Goal: Navigation & Orientation: Find specific page/section

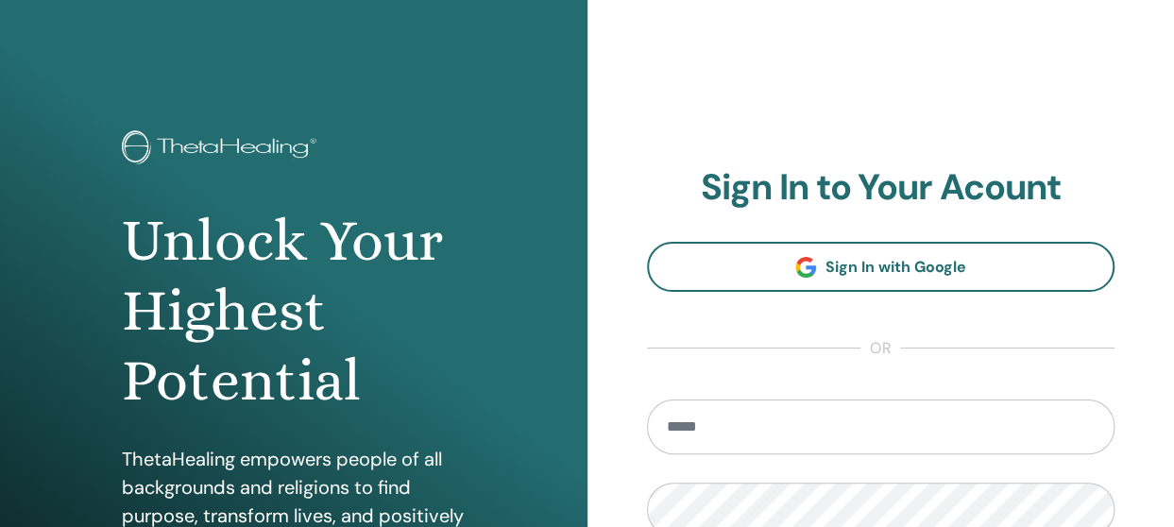
click at [869, 435] on input "email" at bounding box center [881, 427] width 469 height 55
type input "**********"
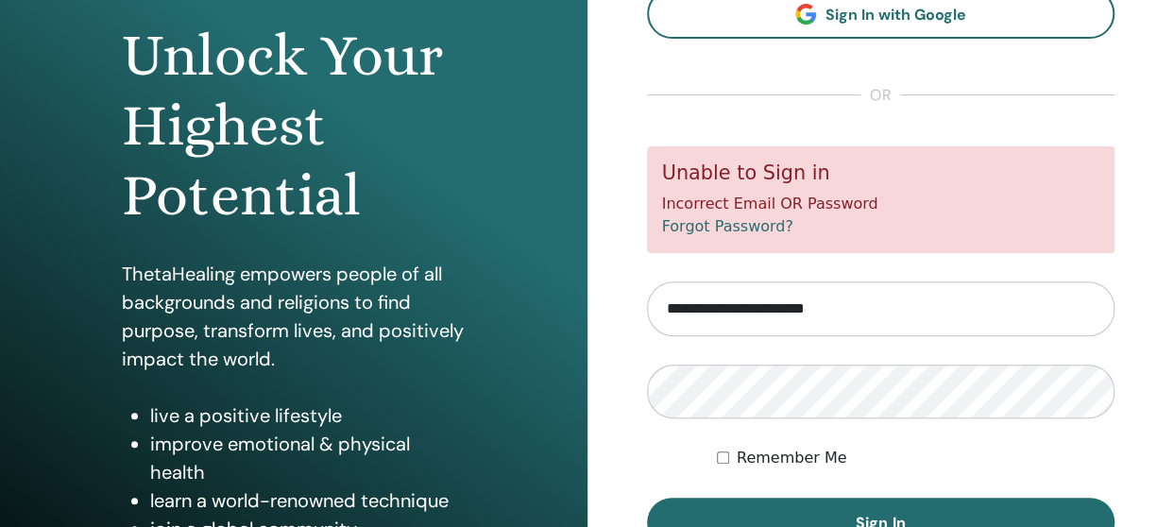
scroll to position [212, 0]
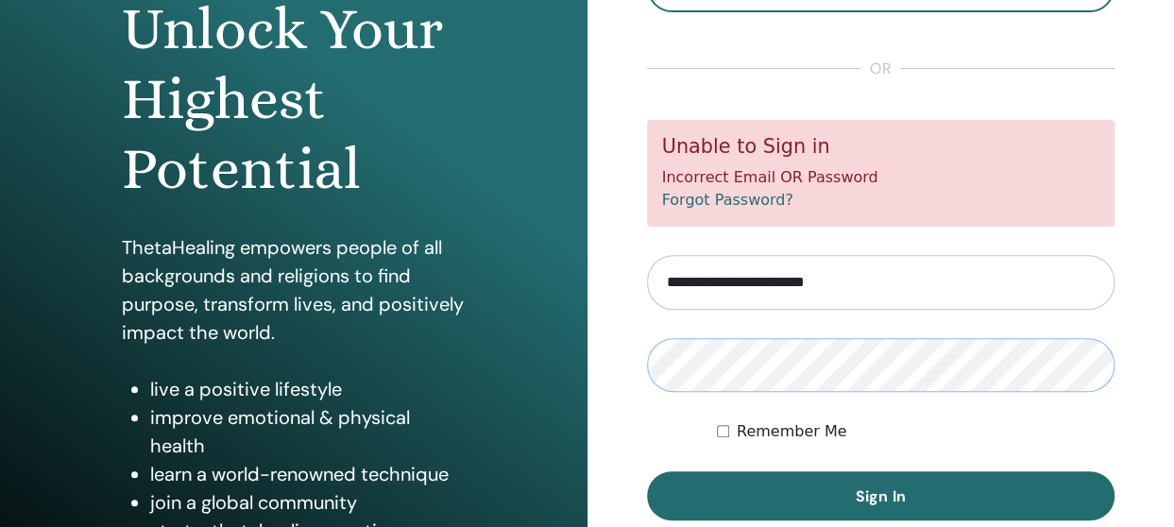
click at [647, 471] on button "Sign In" at bounding box center [881, 495] width 469 height 49
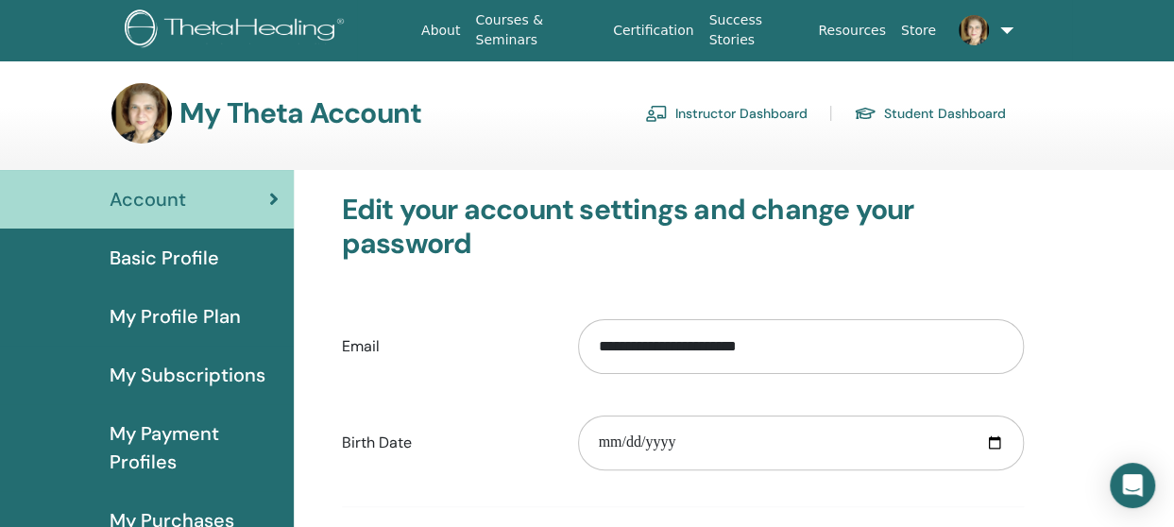
click at [757, 115] on link "Instructor Dashboard" at bounding box center [726, 113] width 163 height 30
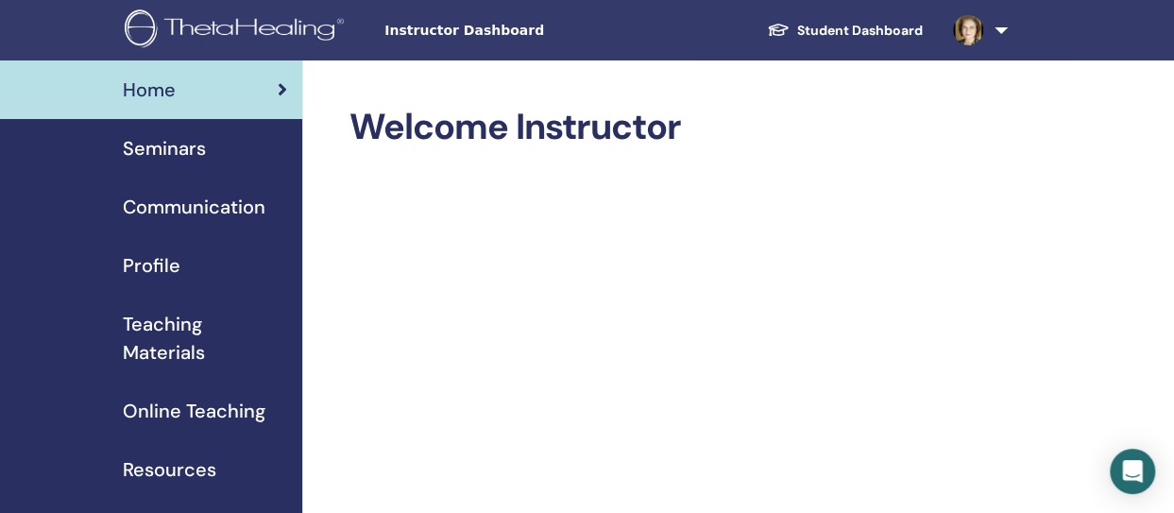
click at [166, 271] on span "Profile" at bounding box center [152, 265] width 58 height 28
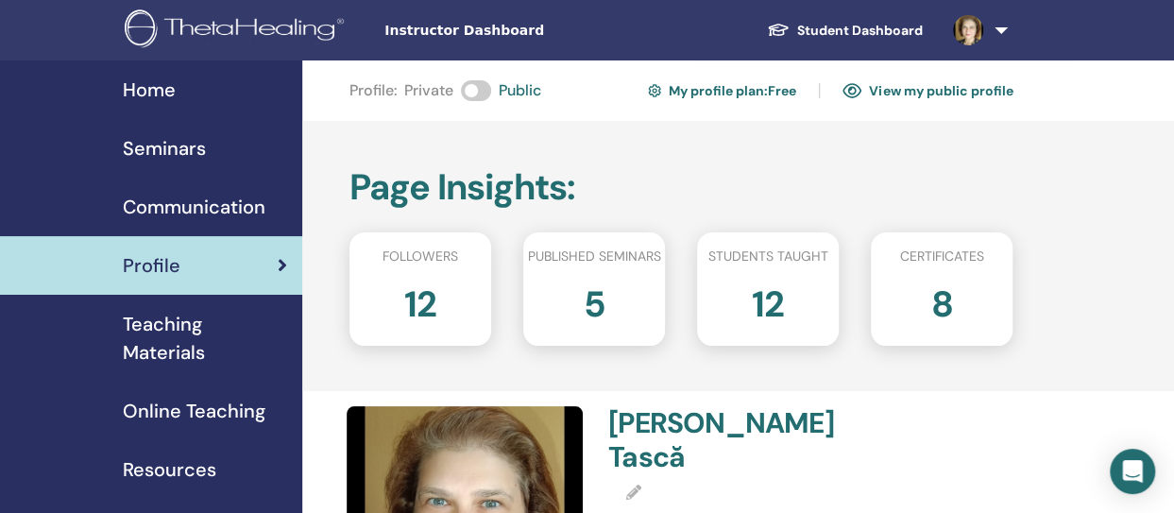
click at [1001, 26] on link at bounding box center [976, 30] width 77 height 60
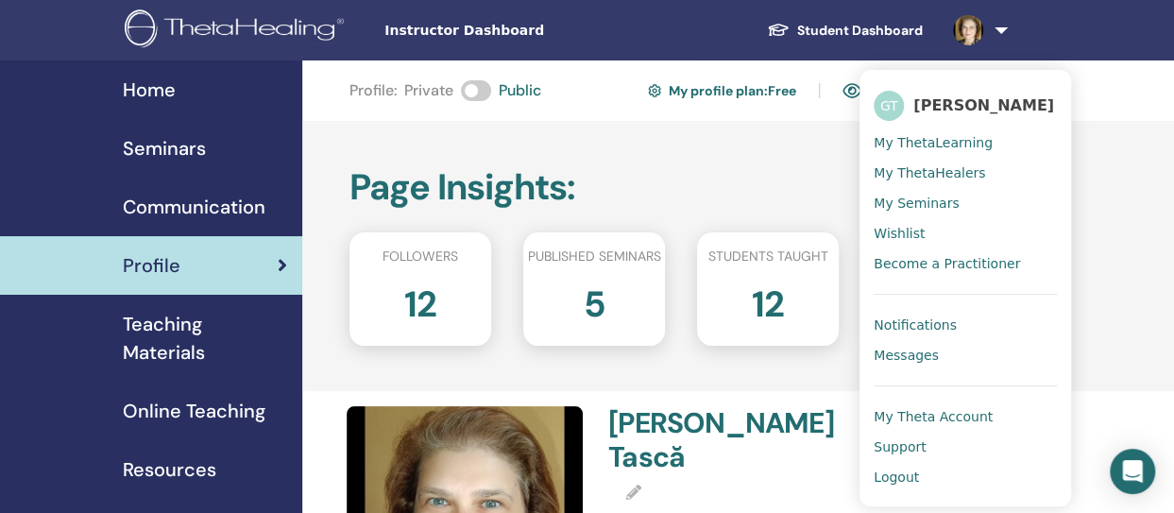
click at [969, 145] on span "My ThetaLearning" at bounding box center [933, 142] width 119 height 17
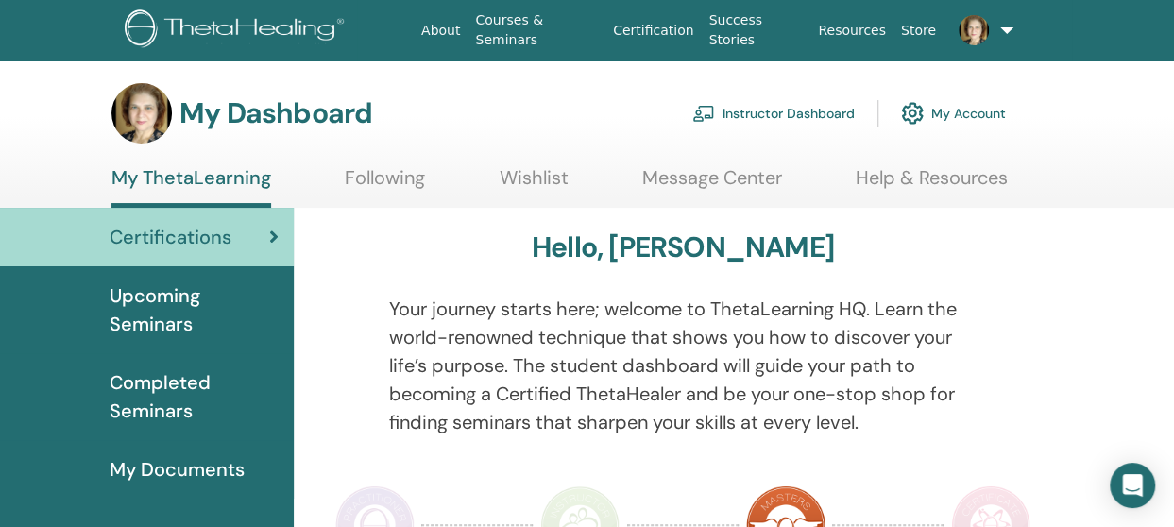
click at [1002, 39] on link at bounding box center [980, 30] width 72 height 60
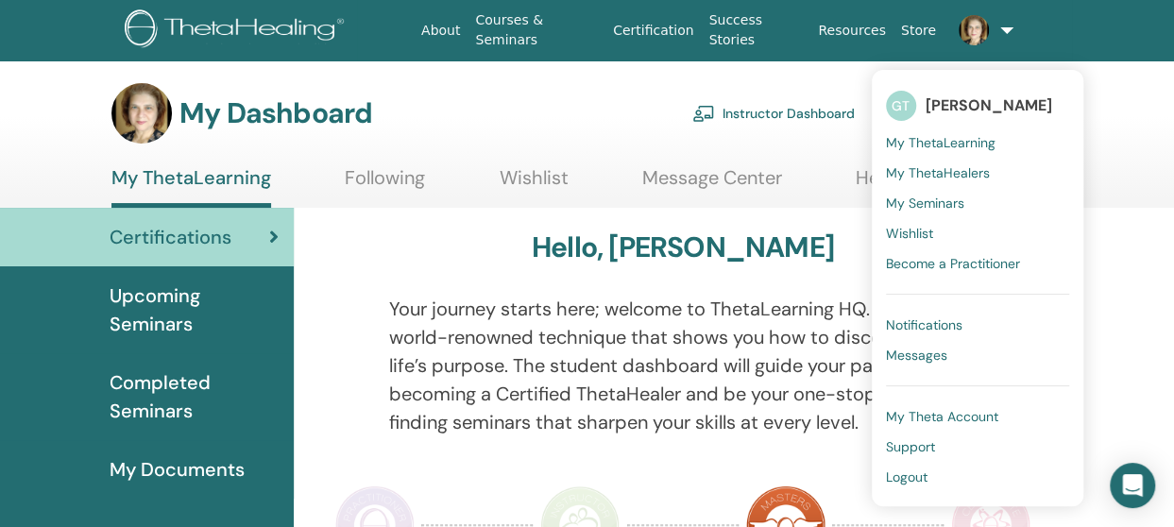
click at [946, 327] on span "Notifications" at bounding box center [924, 325] width 77 height 17
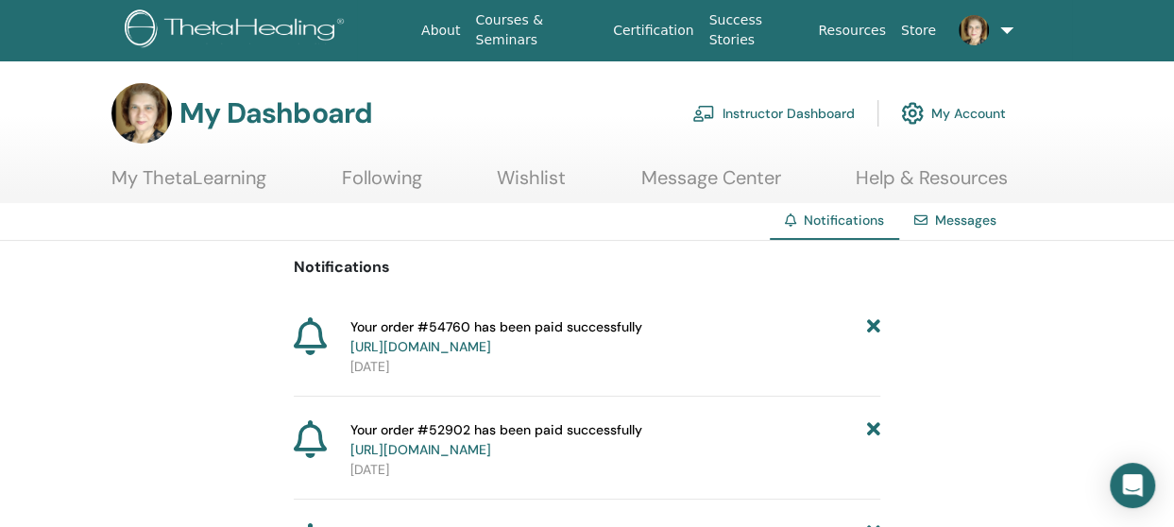
click at [977, 118] on link "My Account" at bounding box center [953, 114] width 105 height 42
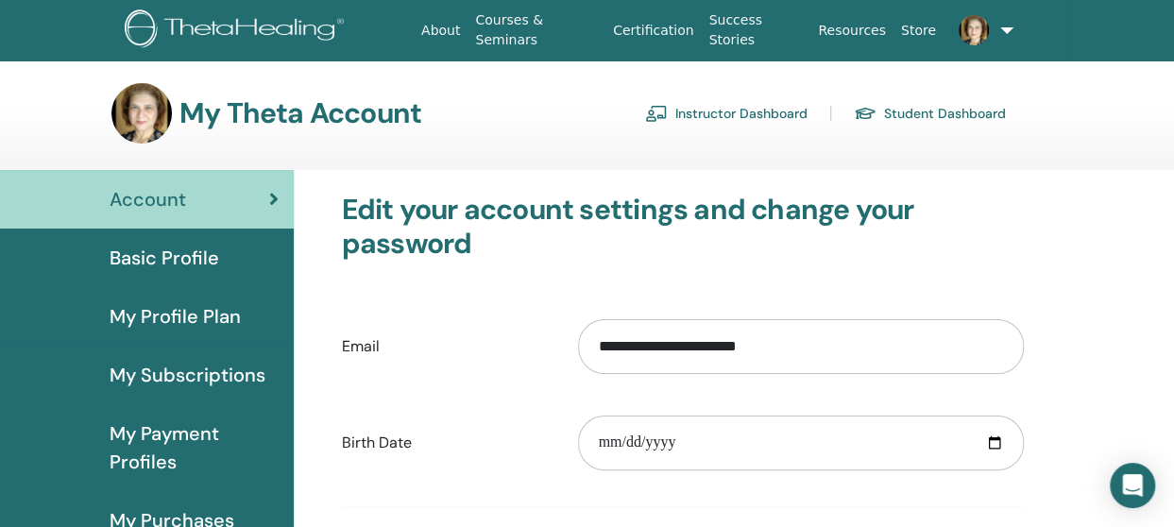
click at [864, 33] on link "Resources" at bounding box center [852, 30] width 83 height 35
click at [193, 323] on span "My Profile Plan" at bounding box center [175, 316] width 131 height 28
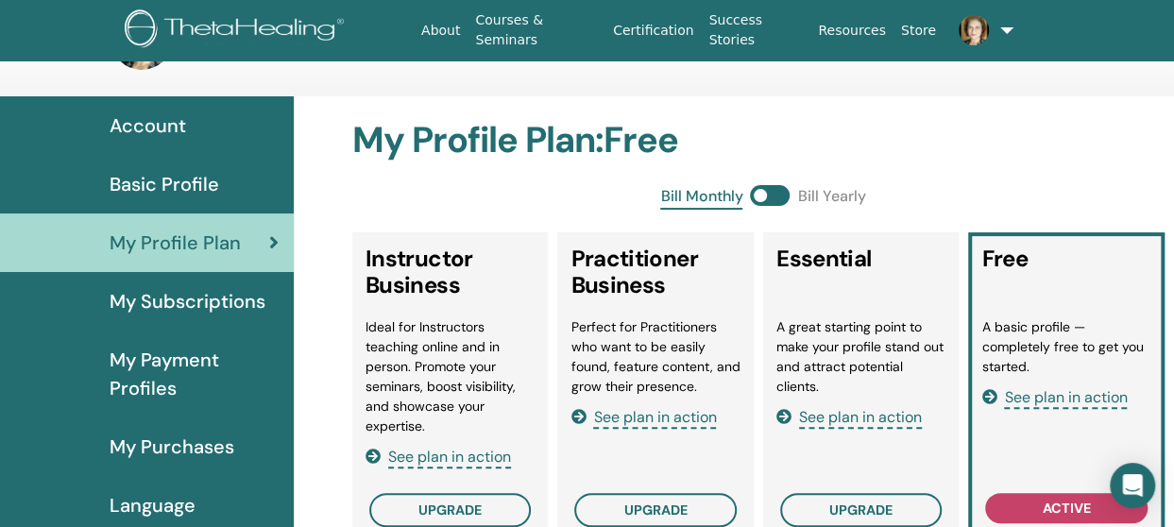
scroll to position [70, 0]
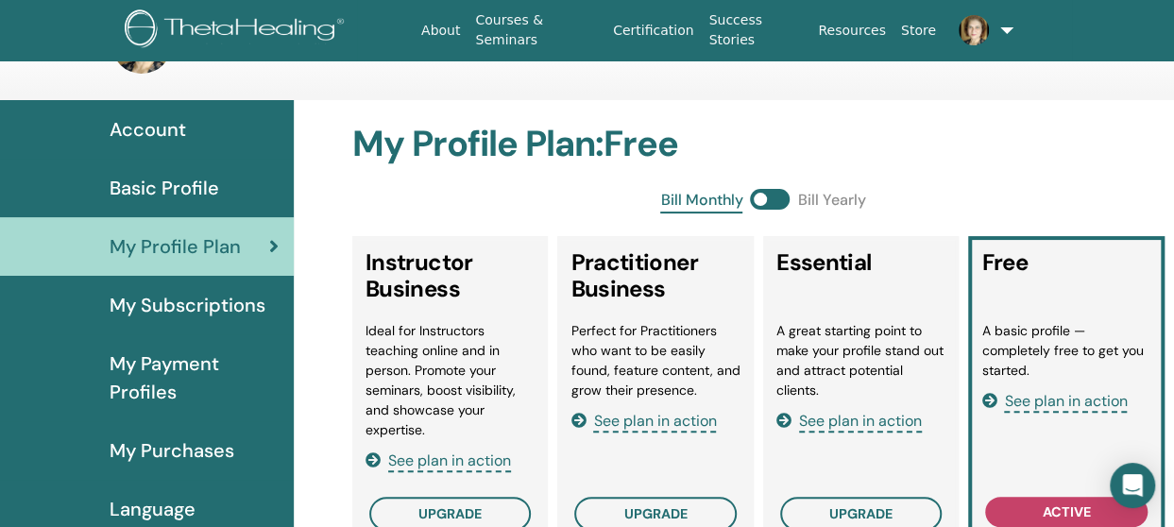
click at [996, 30] on link at bounding box center [980, 30] width 72 height 60
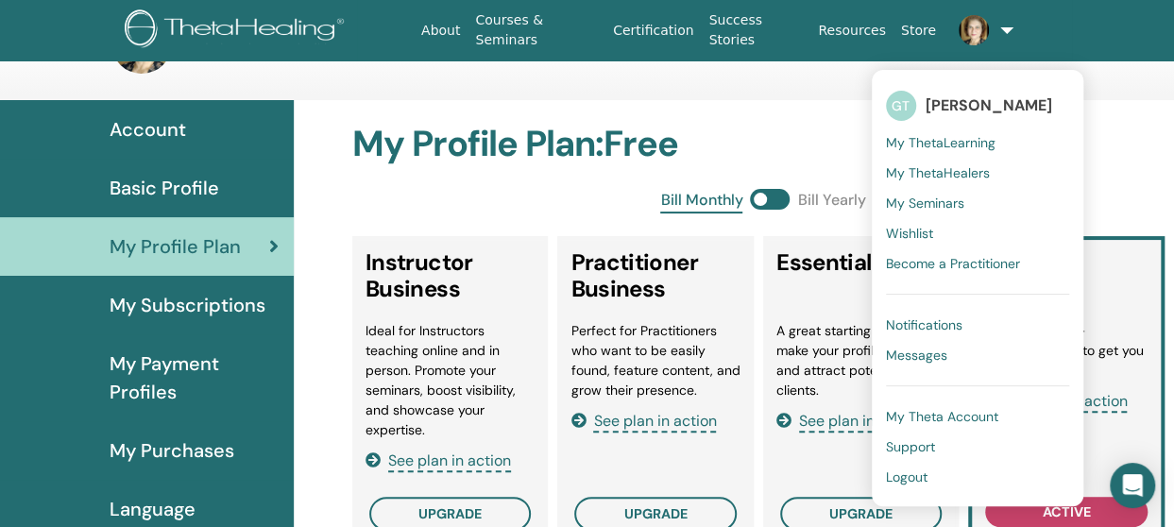
click at [915, 417] on span "My Theta Account" at bounding box center [942, 416] width 112 height 17
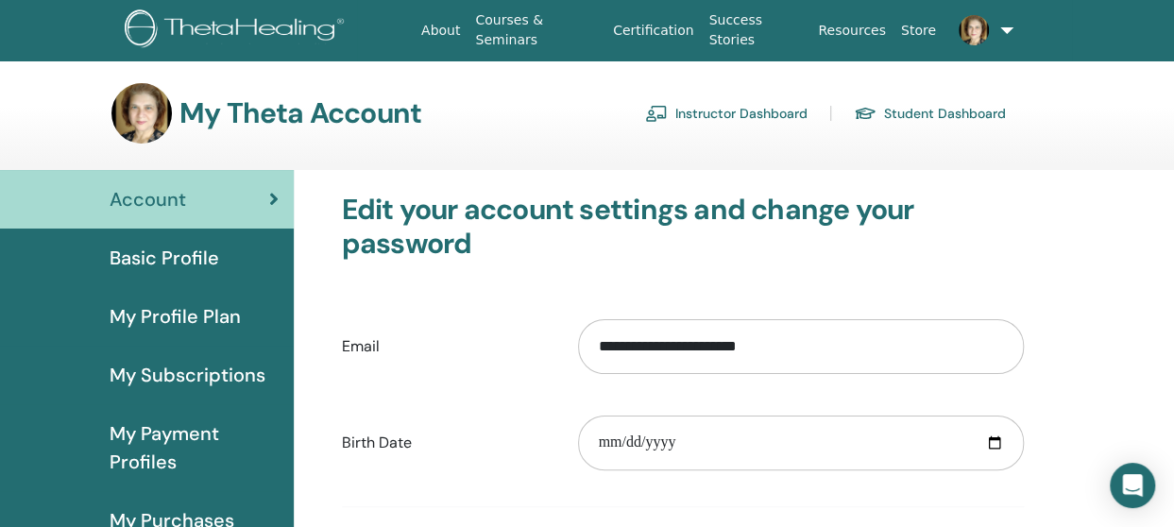
click at [754, 116] on link "Instructor Dashboard" at bounding box center [726, 113] width 163 height 30
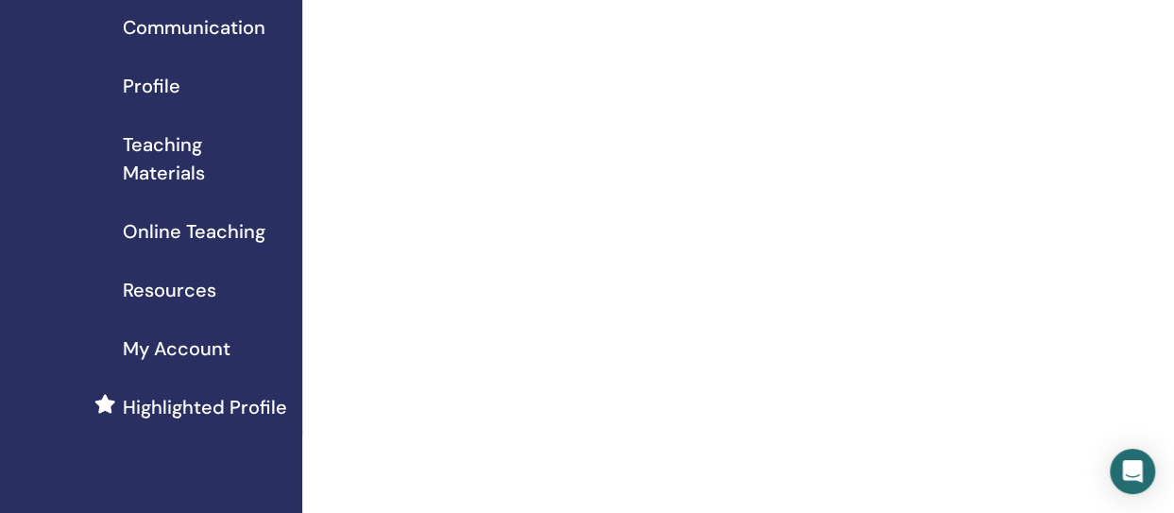
scroll to position [166, 0]
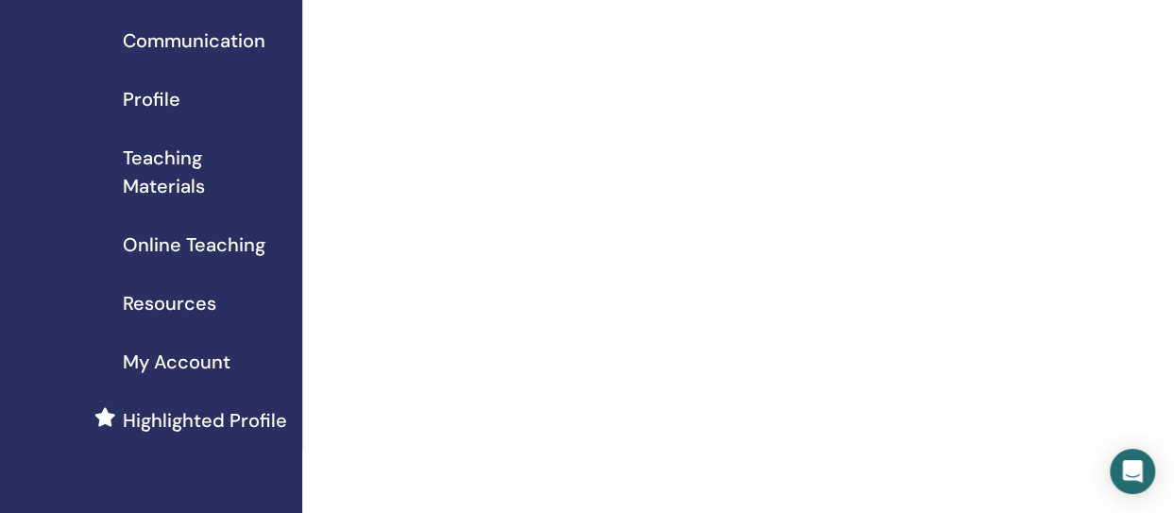
click at [242, 247] on span "Online Teaching" at bounding box center [194, 245] width 143 height 28
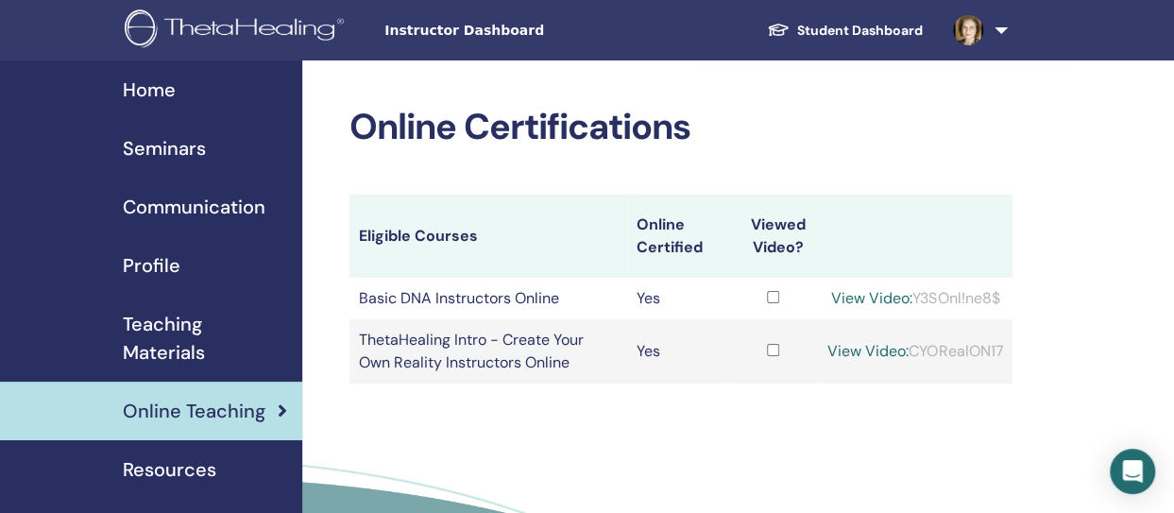
click at [165, 267] on span "Profile" at bounding box center [152, 265] width 58 height 28
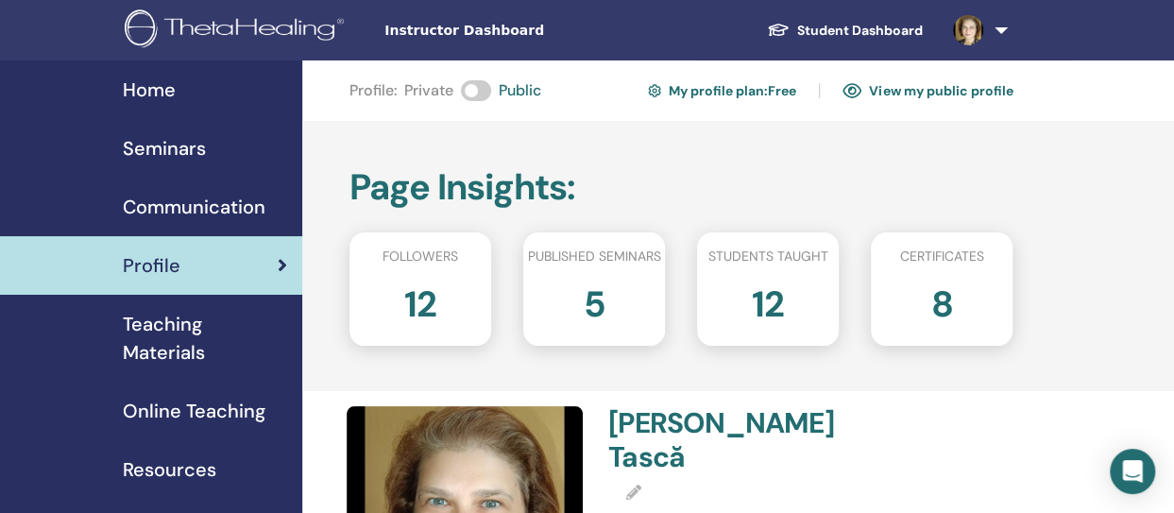
click at [977, 97] on link "View my public profile" at bounding box center [928, 91] width 170 height 30
